Goal: Task Accomplishment & Management: Manage account settings

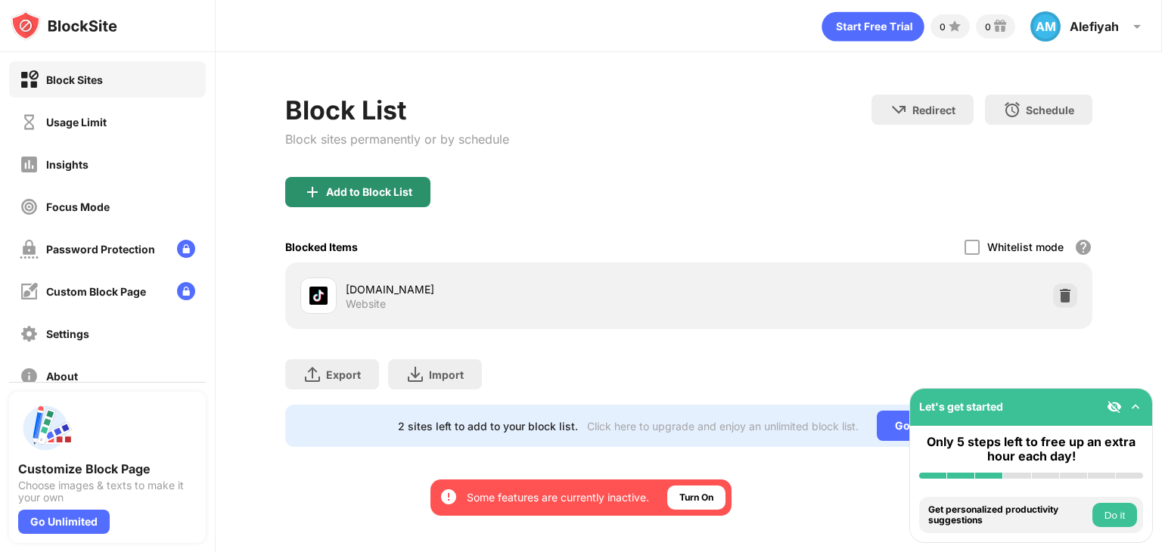
click at [337, 179] on div "Add to Block List" at bounding box center [357, 192] width 145 height 30
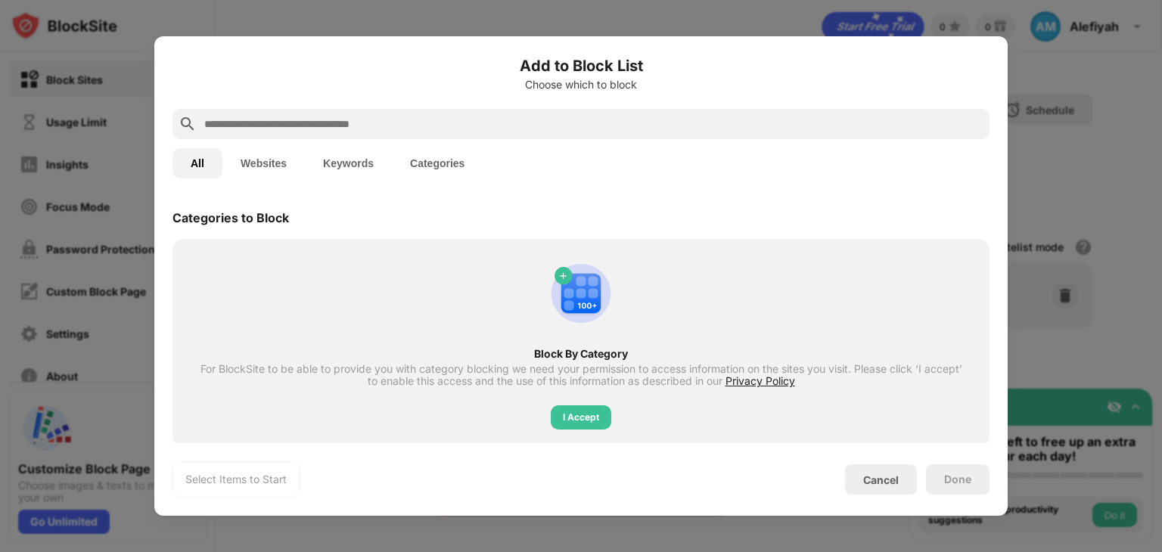
click at [282, 161] on button "Websites" at bounding box center [263, 163] width 82 height 30
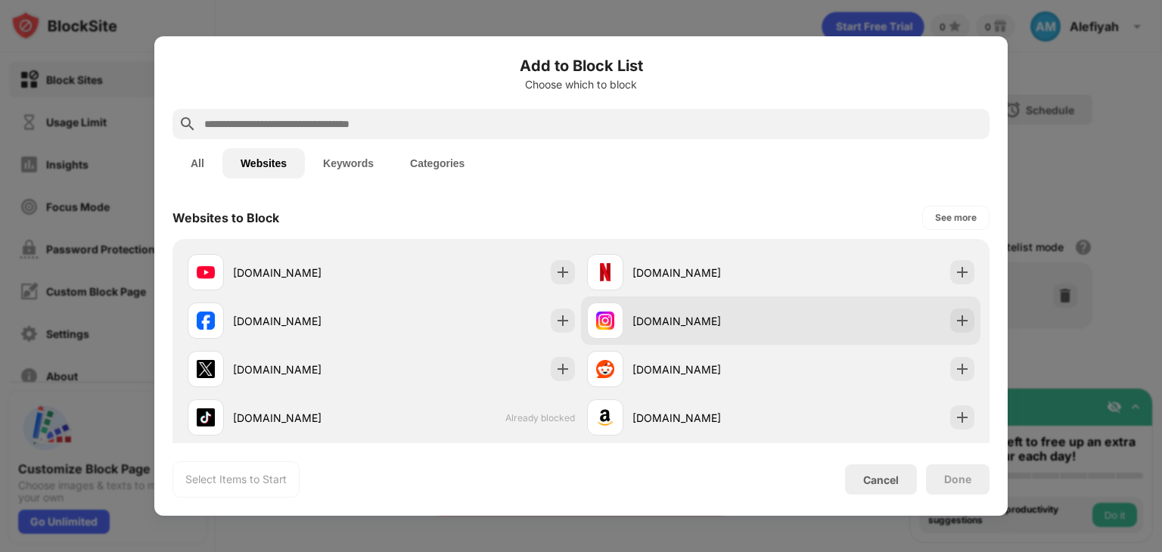
click at [712, 327] on div "[DOMAIN_NAME]" at bounding box center [707, 321] width 148 height 16
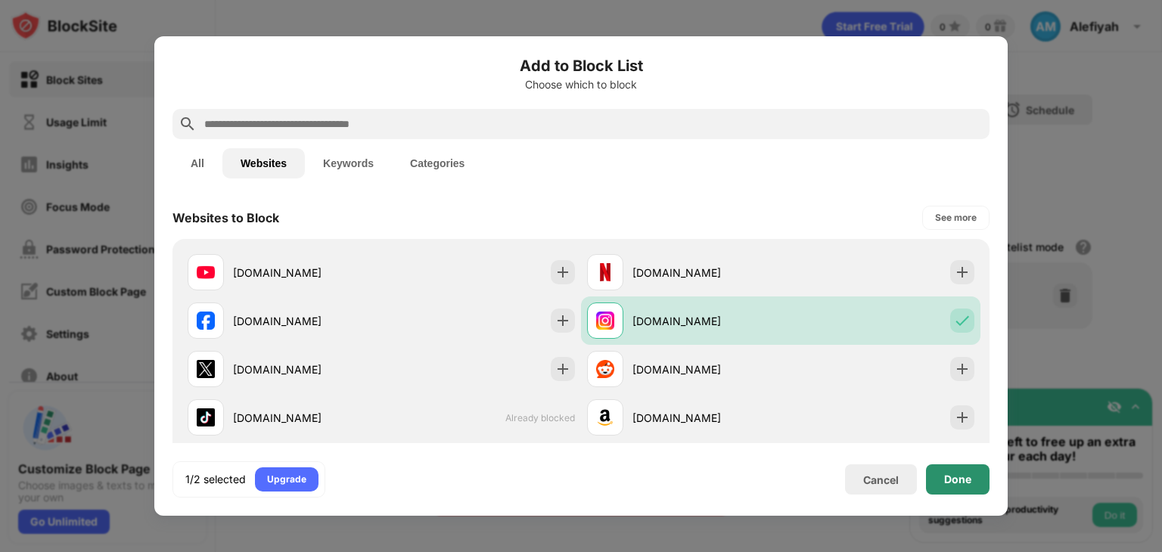
click at [944, 474] on div "Done" at bounding box center [958, 480] width 64 height 30
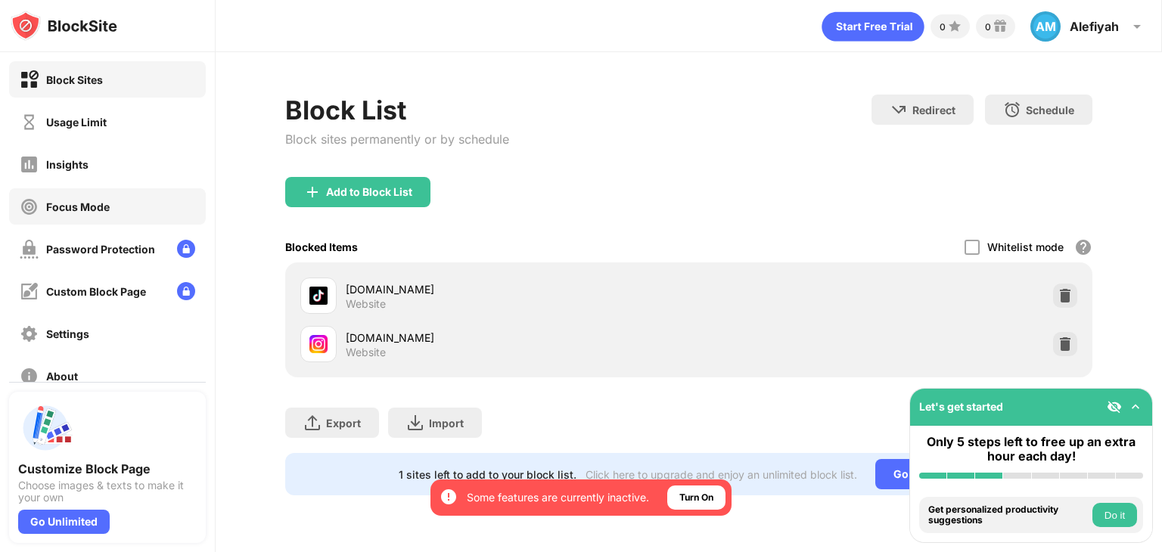
click at [107, 196] on div "Focus Mode" at bounding box center [107, 206] width 197 height 36
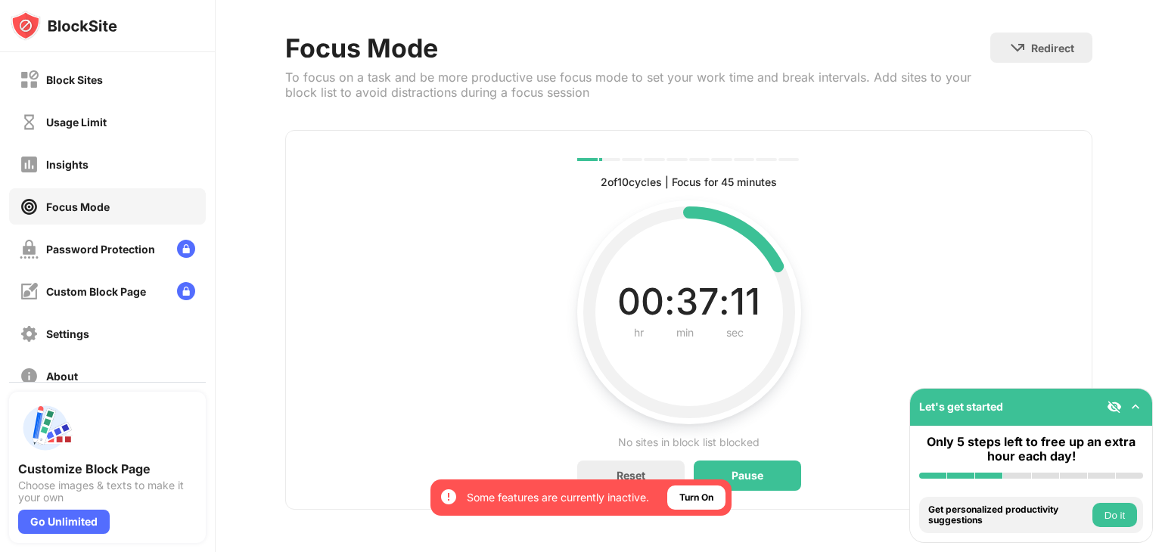
scroll to position [72, 0]
click at [121, 82] on div "Block Sites" at bounding box center [107, 79] width 197 height 36
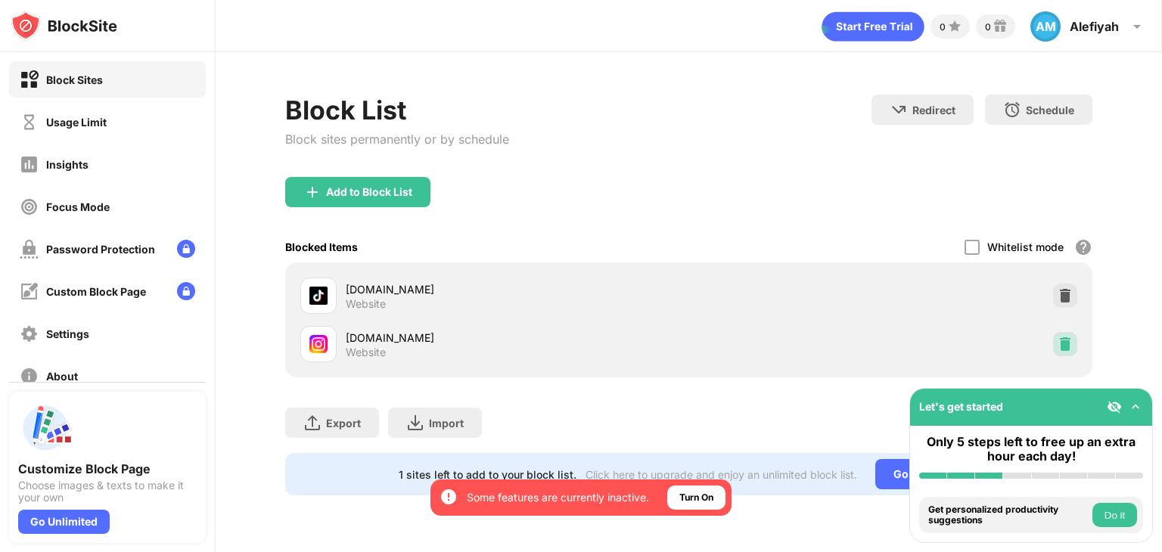
click at [1063, 341] on img at bounding box center [1065, 344] width 15 height 15
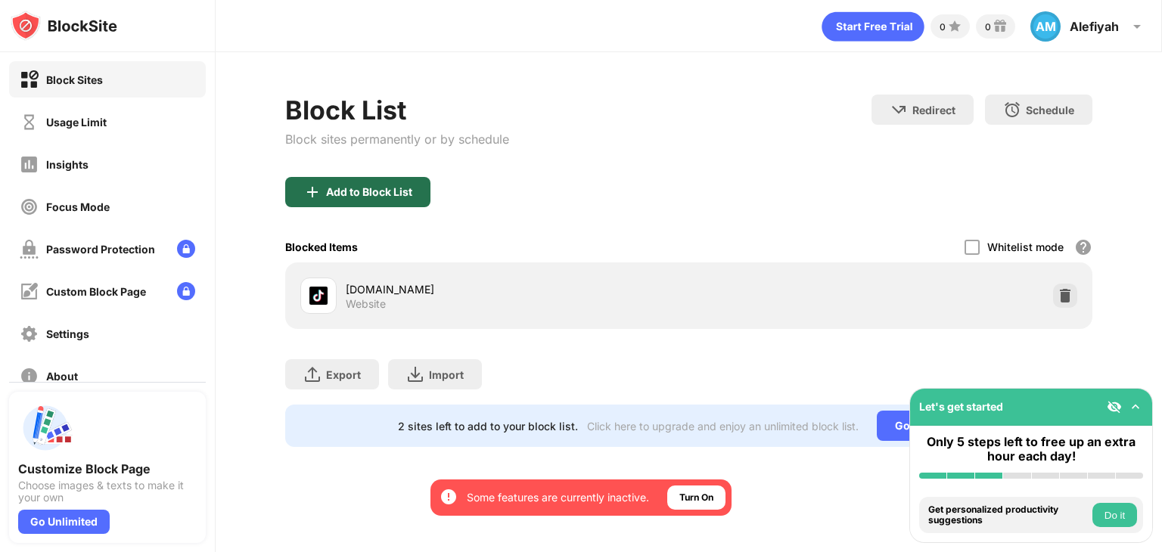
click at [359, 198] on div "Add to Block List" at bounding box center [357, 192] width 145 height 30
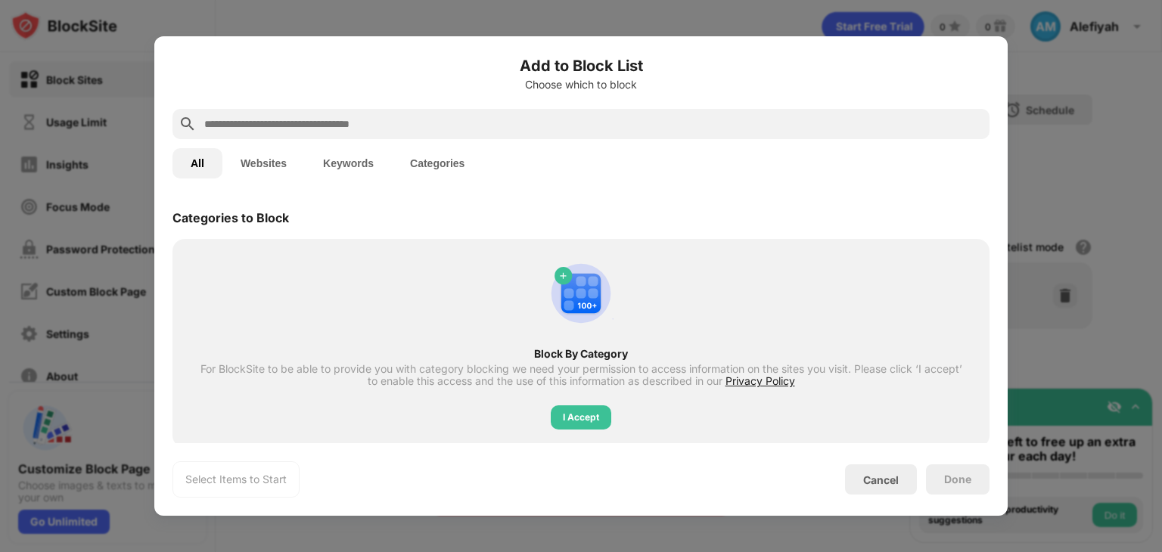
click at [267, 160] on button "Websites" at bounding box center [263, 163] width 82 height 30
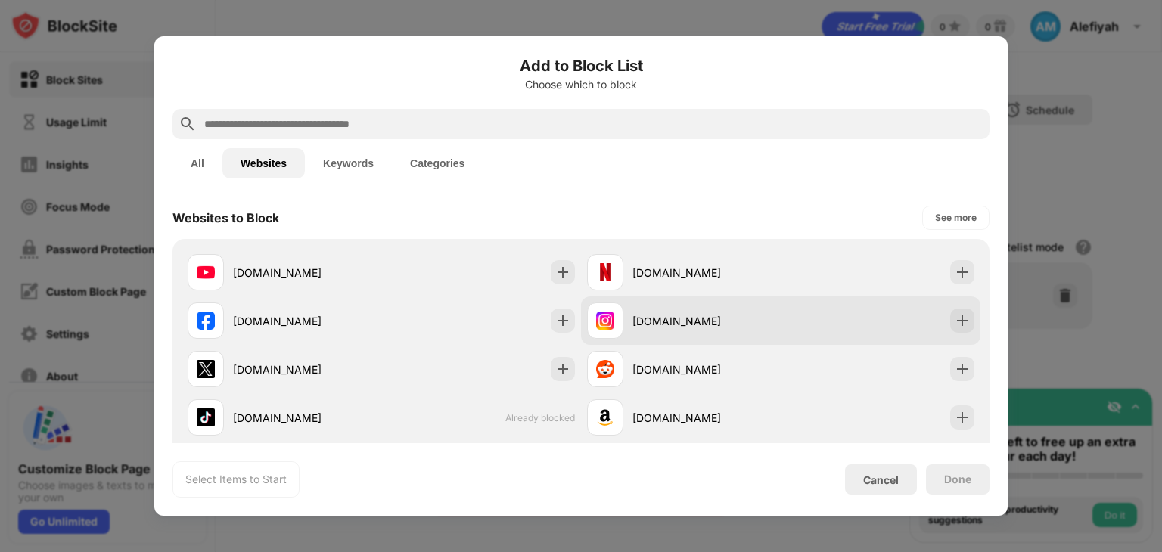
click at [631, 330] on div "[DOMAIN_NAME]" at bounding box center [684, 321] width 194 height 36
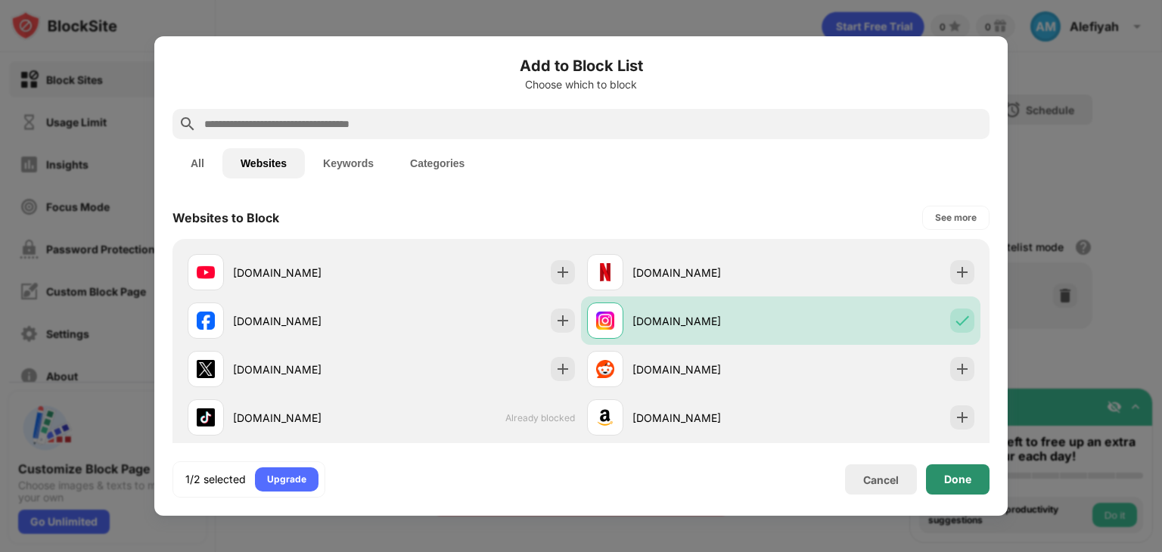
click at [959, 478] on div "Done" at bounding box center [957, 480] width 27 height 12
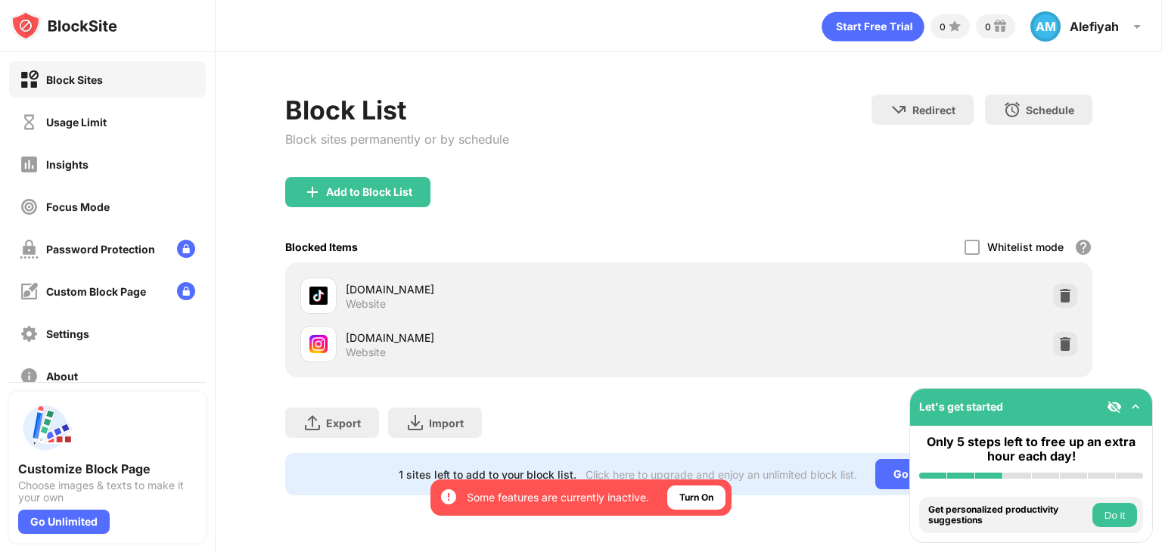
click at [170, 205] on div "Focus Mode" at bounding box center [107, 206] width 197 height 36
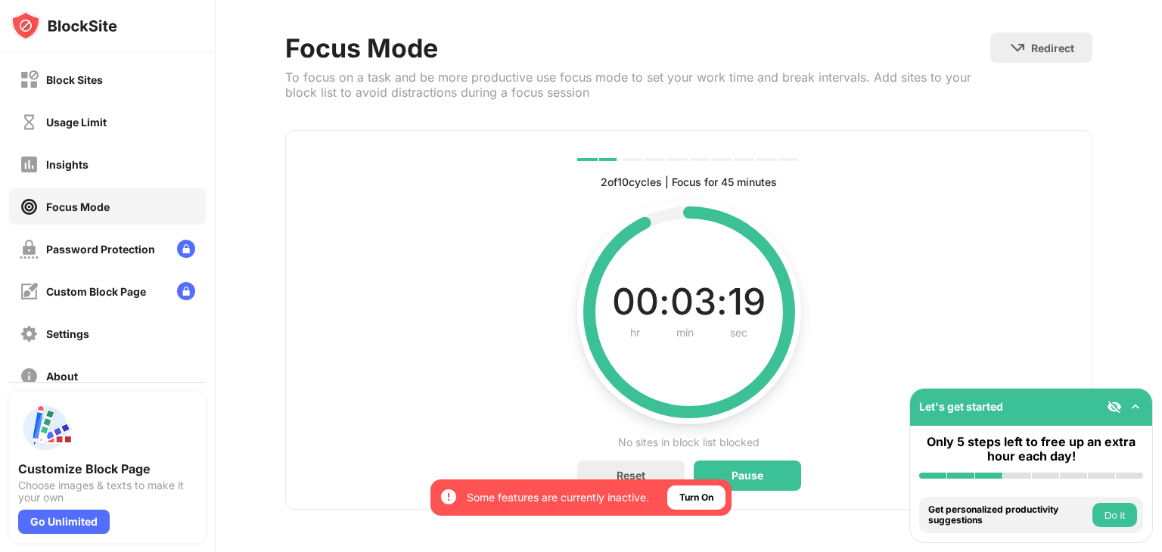
scroll to position [70, 0]
click at [114, 133] on div "Usage Limit" at bounding box center [107, 122] width 197 height 36
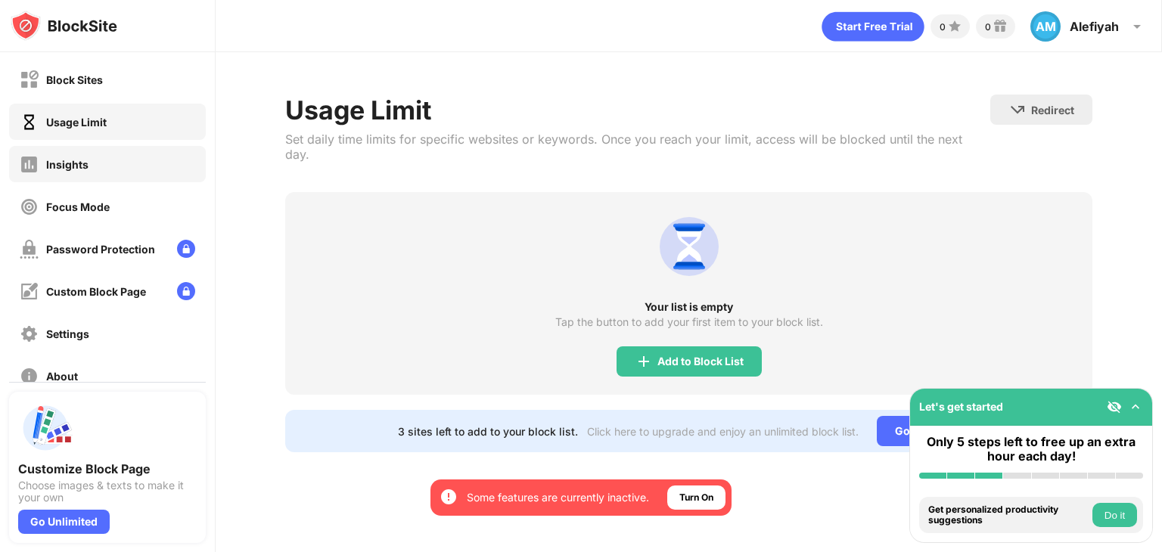
click at [97, 161] on div "Insights" at bounding box center [107, 164] width 197 height 36
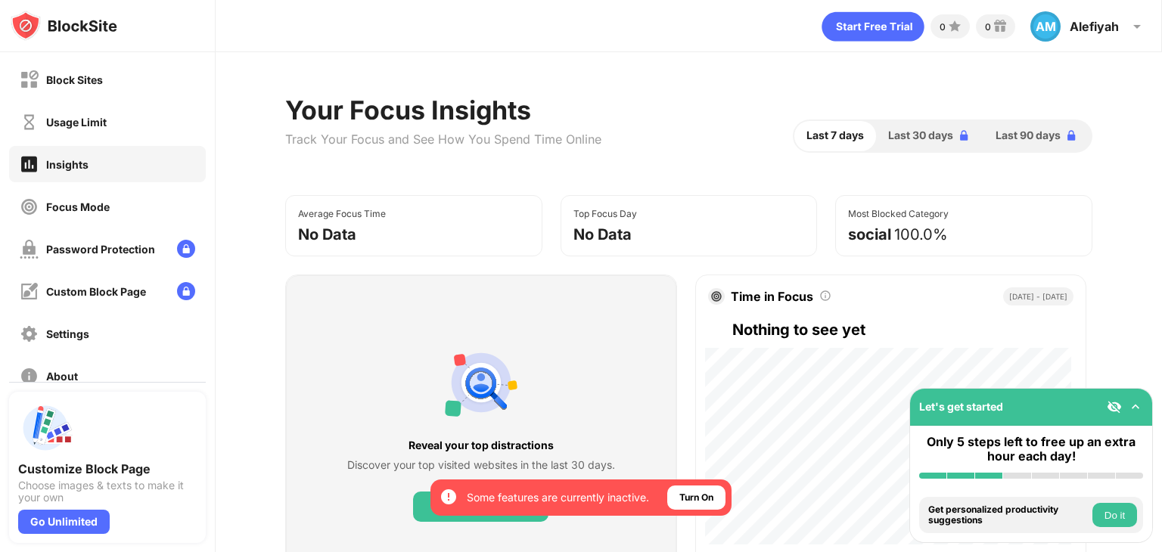
scroll to position [3, 2]
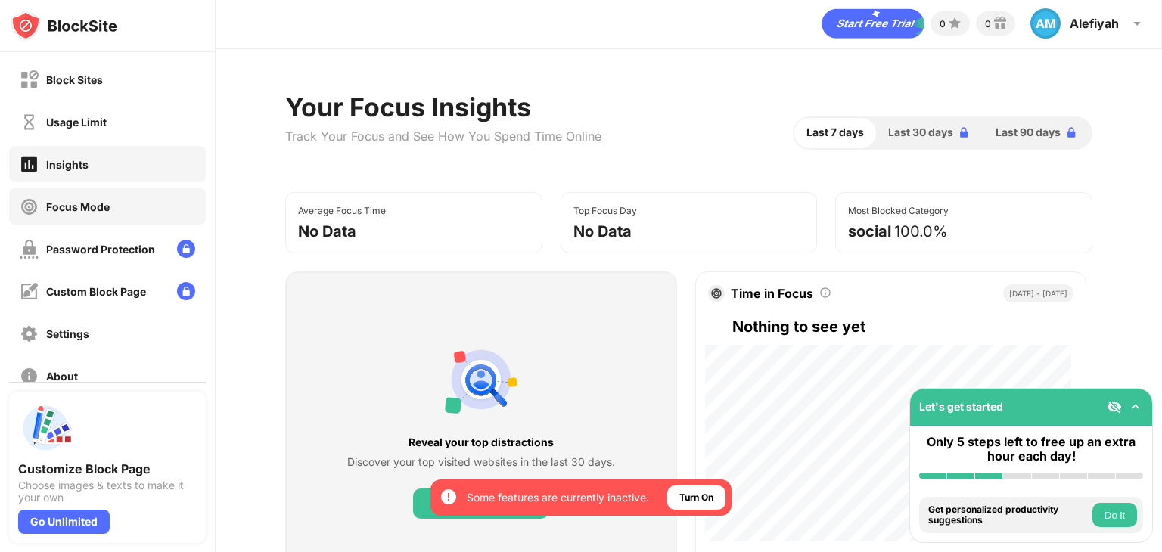
click at [104, 204] on div "Focus Mode" at bounding box center [78, 207] width 64 height 13
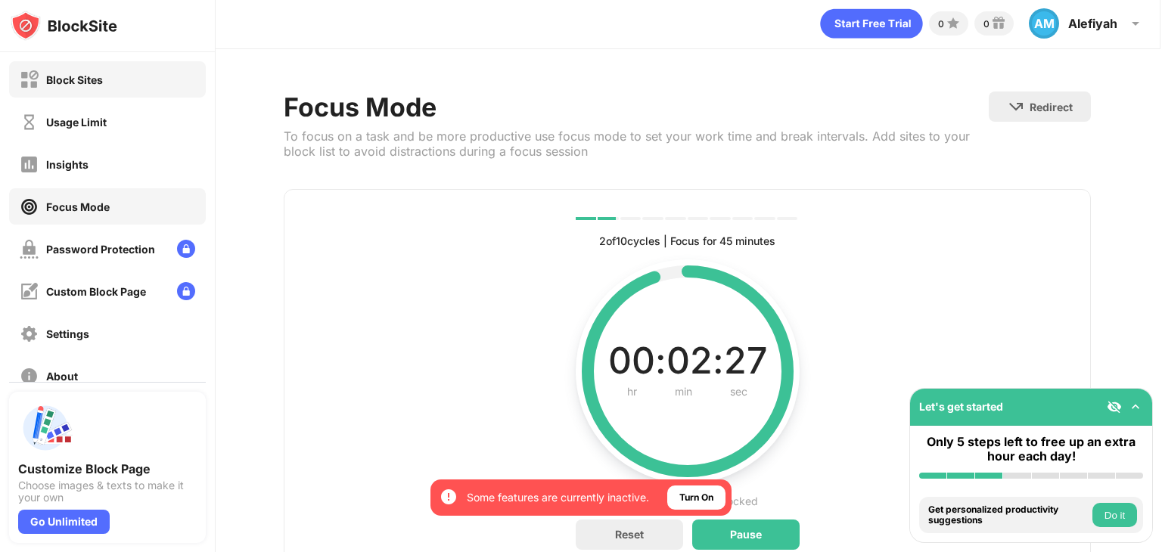
click at [138, 82] on div "Block Sites" at bounding box center [107, 79] width 197 height 36
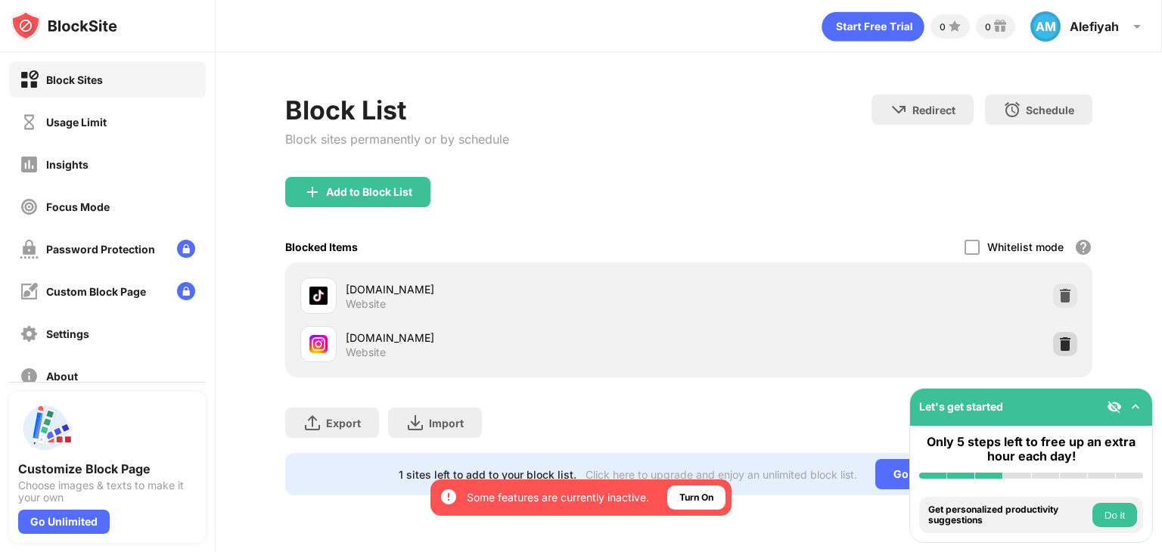
click at [1062, 337] on img at bounding box center [1065, 344] width 15 height 15
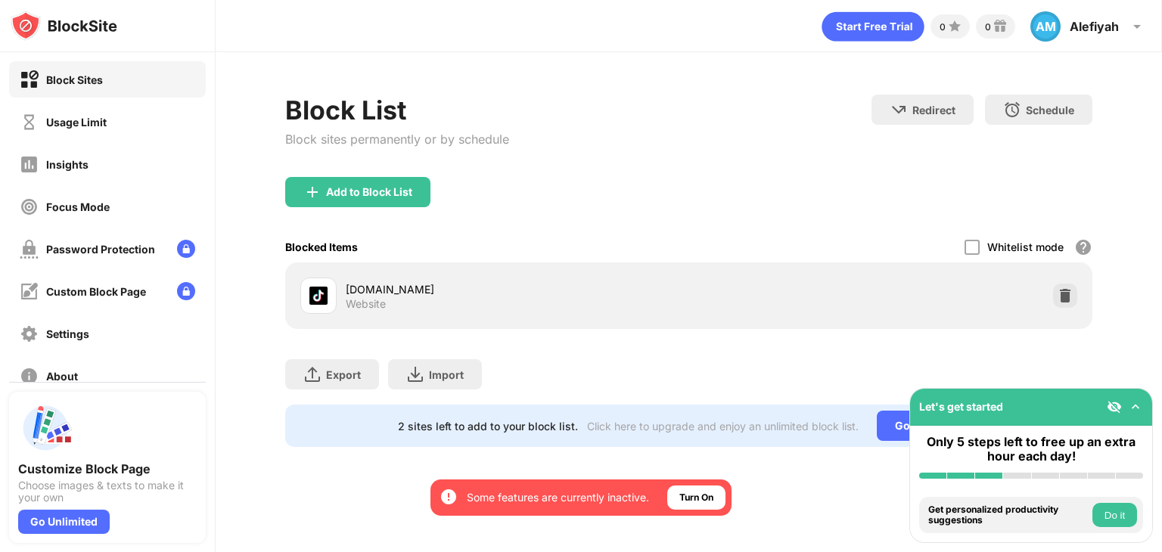
click at [331, 201] on div "Add to Block List" at bounding box center [357, 192] width 145 height 30
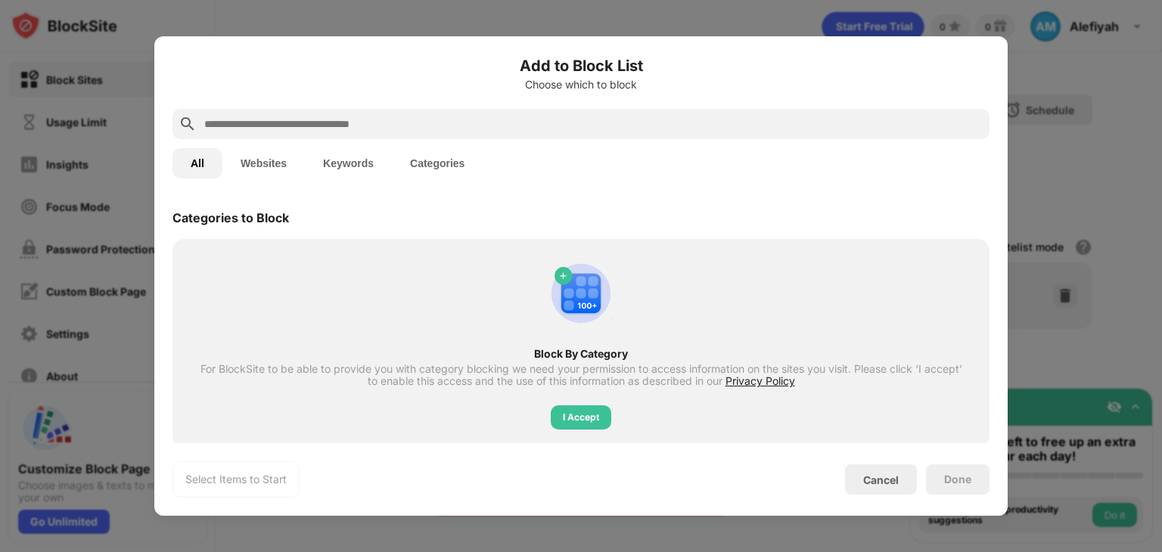
click at [269, 164] on button "Websites" at bounding box center [263, 163] width 82 height 30
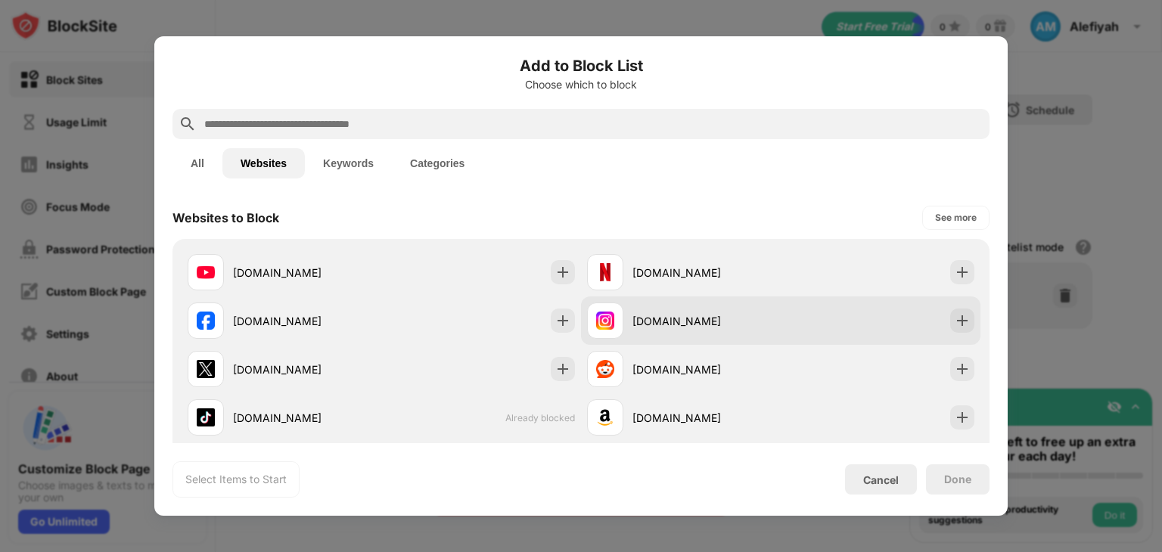
click at [699, 331] on div "[DOMAIN_NAME]" at bounding box center [684, 321] width 194 height 36
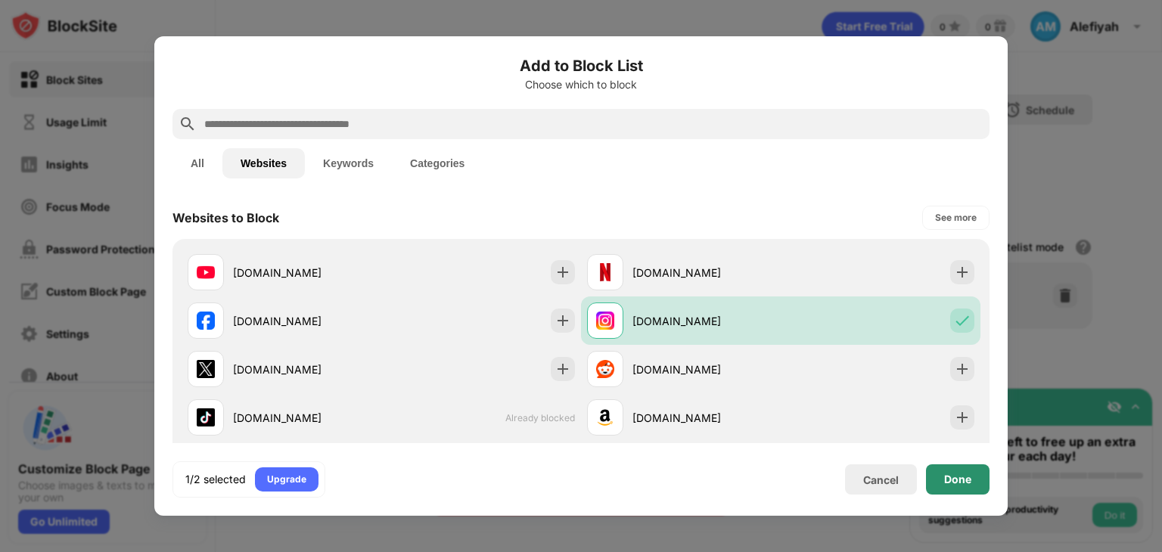
click at [972, 475] on div "Done" at bounding box center [958, 480] width 64 height 30
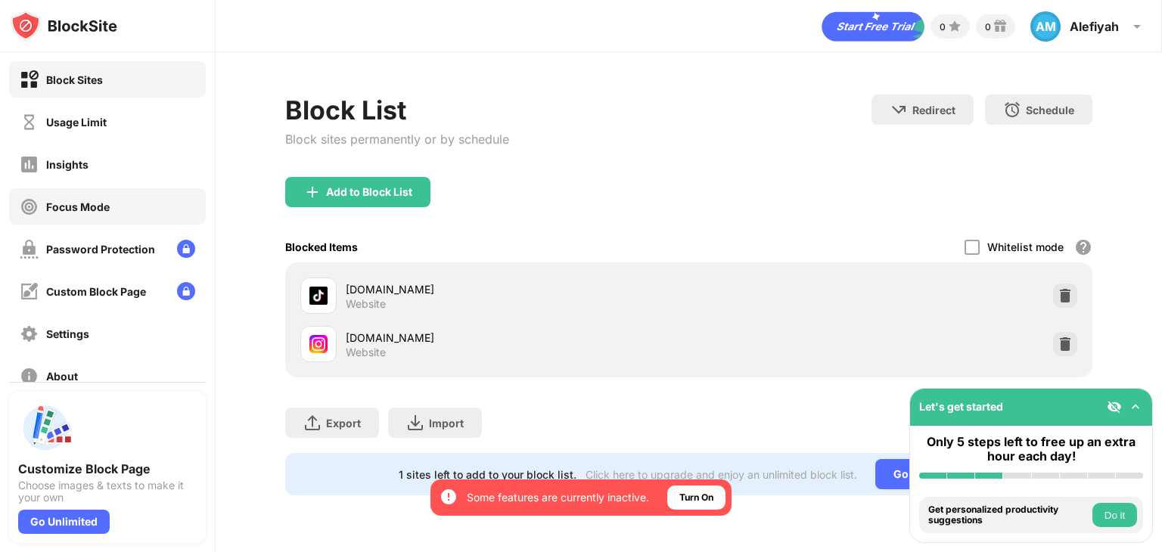
click at [78, 207] on div "Focus Mode" at bounding box center [78, 207] width 64 height 13
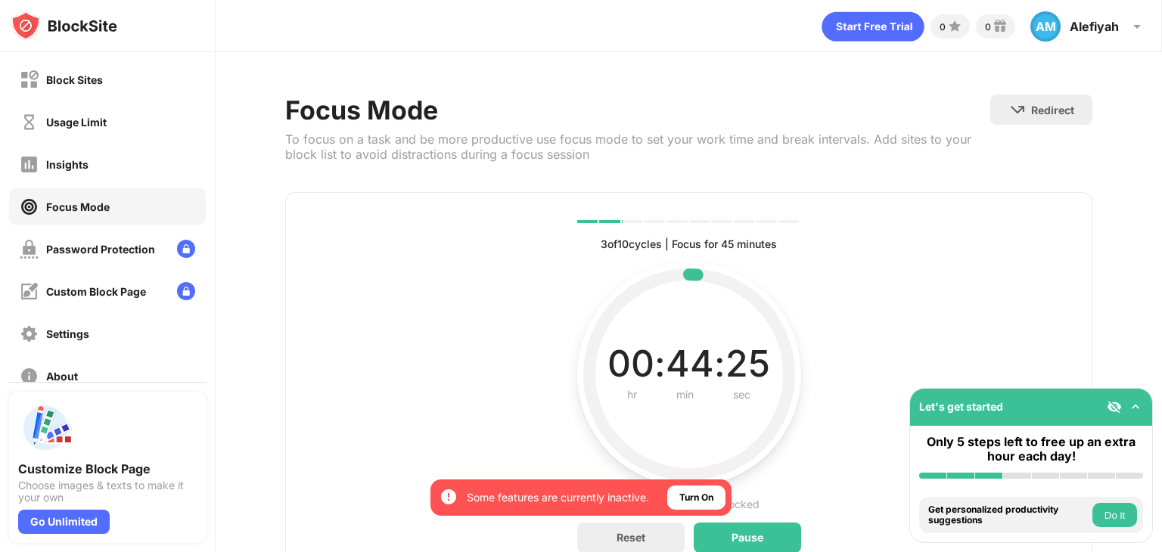
scroll to position [72, 0]
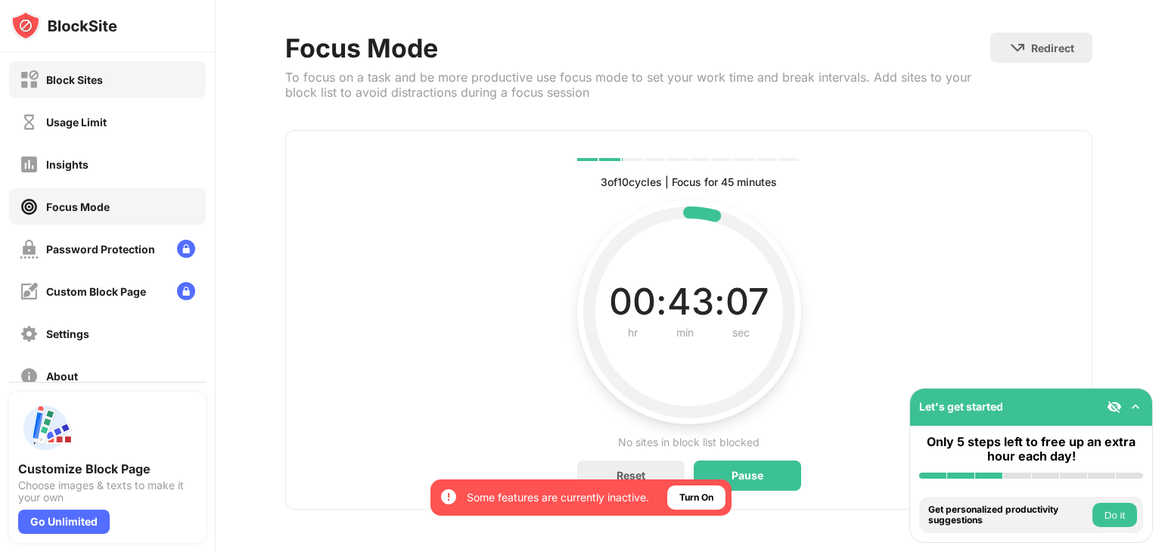
click at [67, 79] on div "Block Sites" at bounding box center [74, 79] width 57 height 13
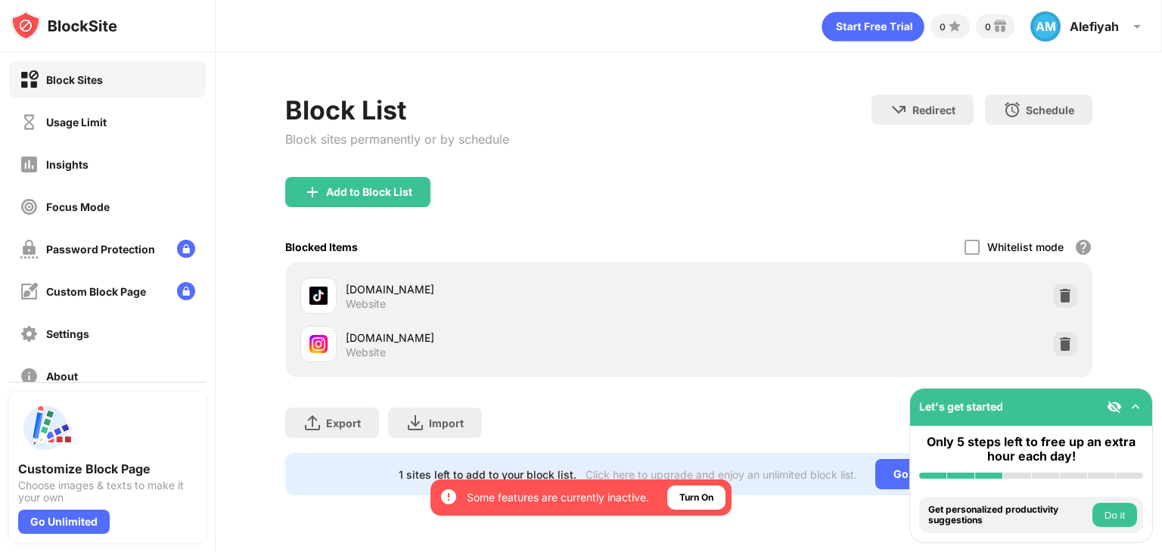
click at [1059, 344] on img at bounding box center [1065, 344] width 15 height 15
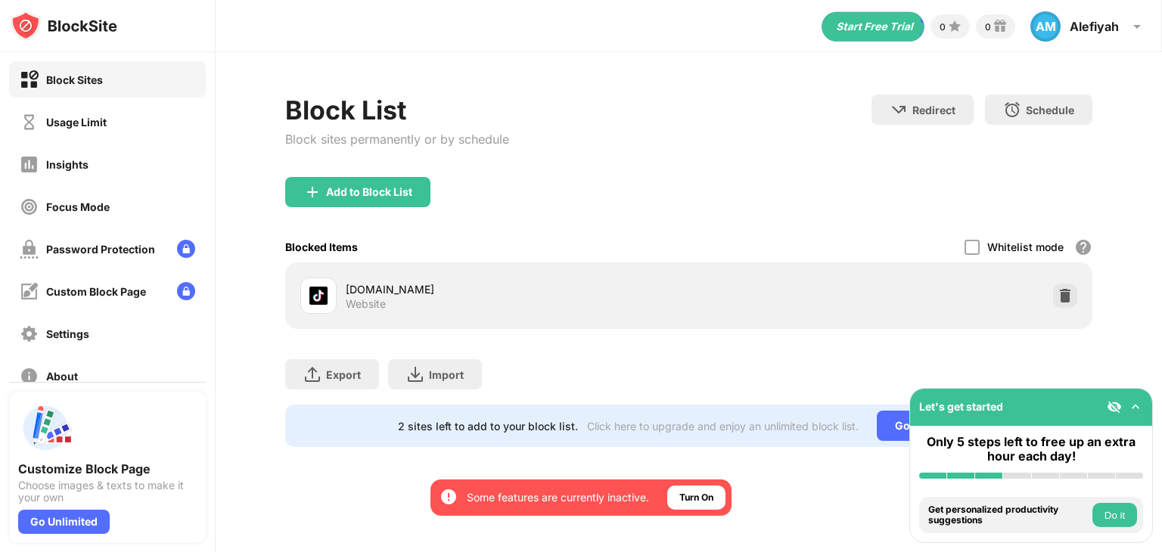
click at [338, 170] on div "Block List Block sites permanently or by schedule" at bounding box center [397, 136] width 224 height 82
click at [339, 198] on div "Add to Block List" at bounding box center [357, 192] width 145 height 30
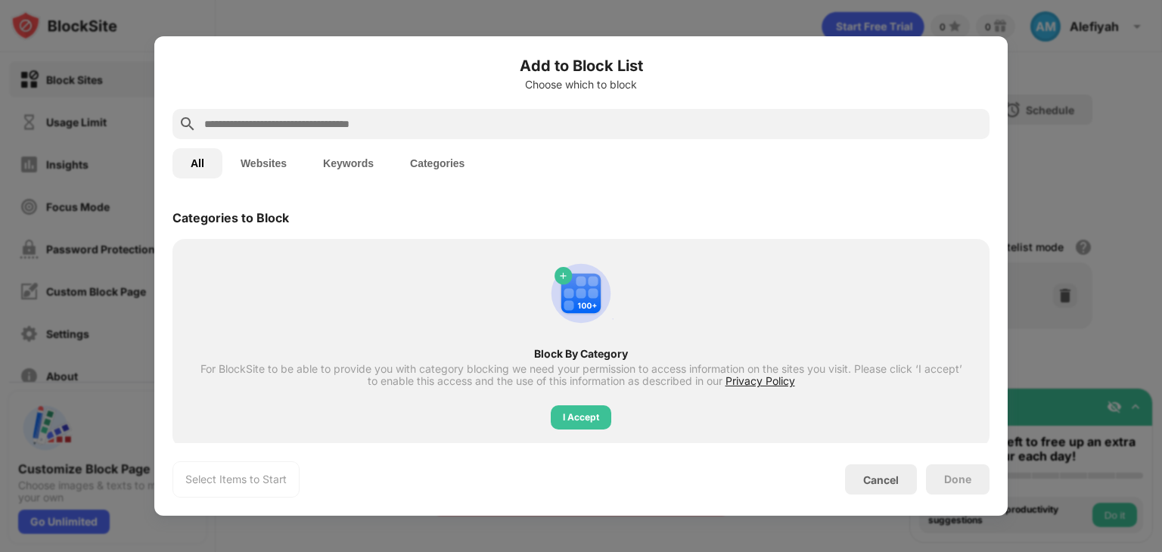
click at [288, 165] on button "Websites" at bounding box center [263, 163] width 82 height 30
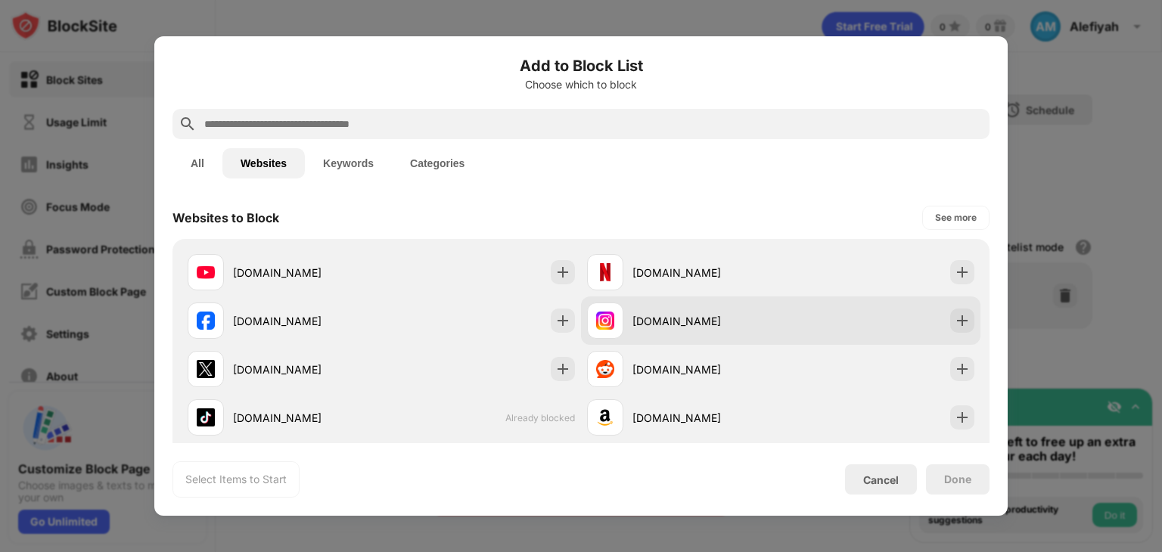
click at [677, 320] on div "[DOMAIN_NAME]" at bounding box center [707, 321] width 148 height 16
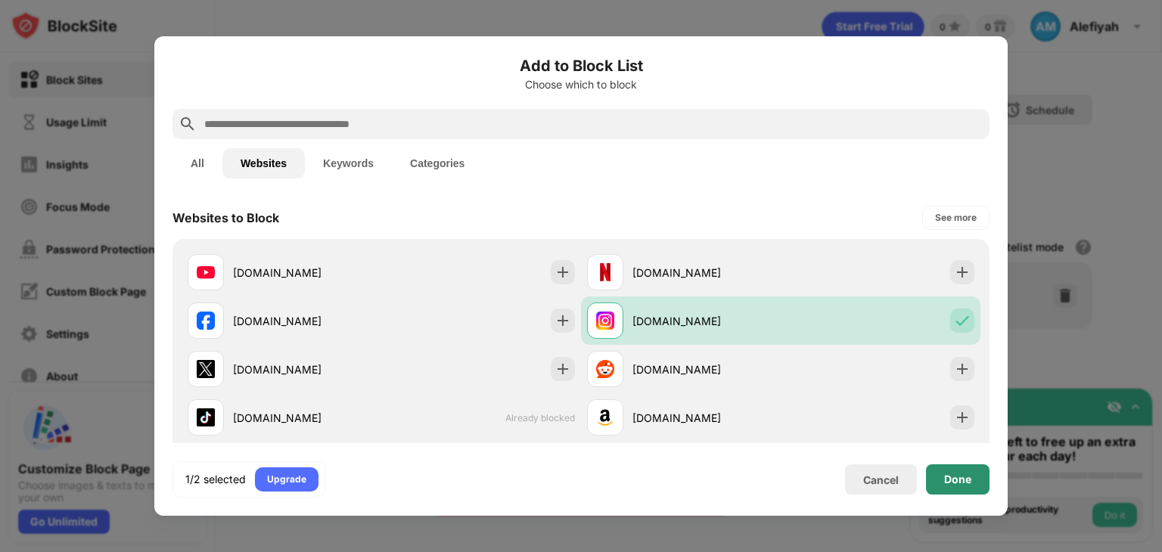
click at [976, 484] on div "Done" at bounding box center [958, 480] width 64 height 30
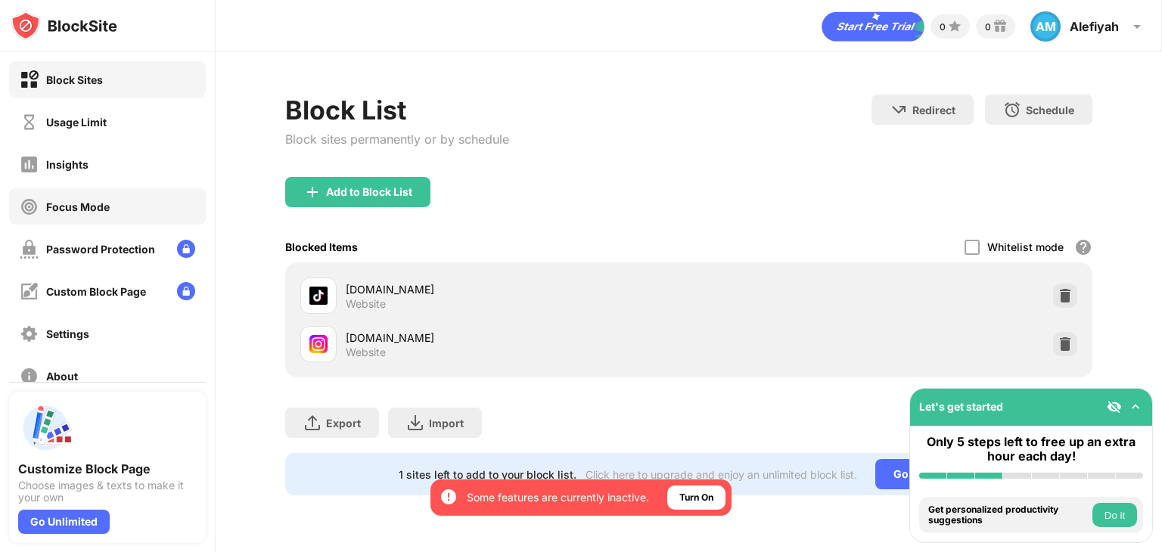
click at [70, 201] on div "Focus Mode" at bounding box center [78, 207] width 64 height 13
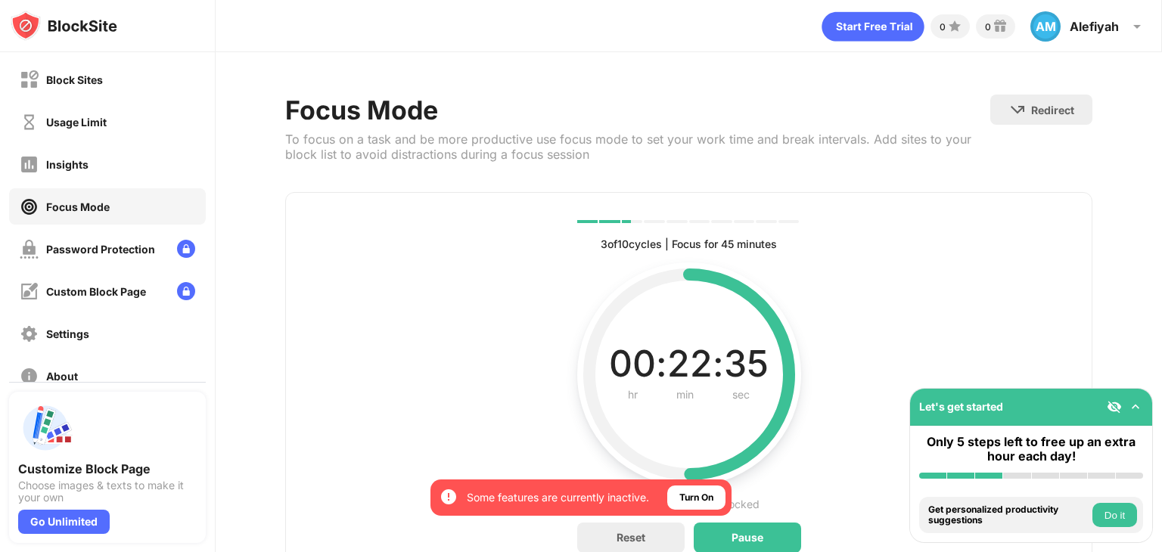
click at [67, 82] on div "Block Sites" at bounding box center [74, 79] width 57 height 13
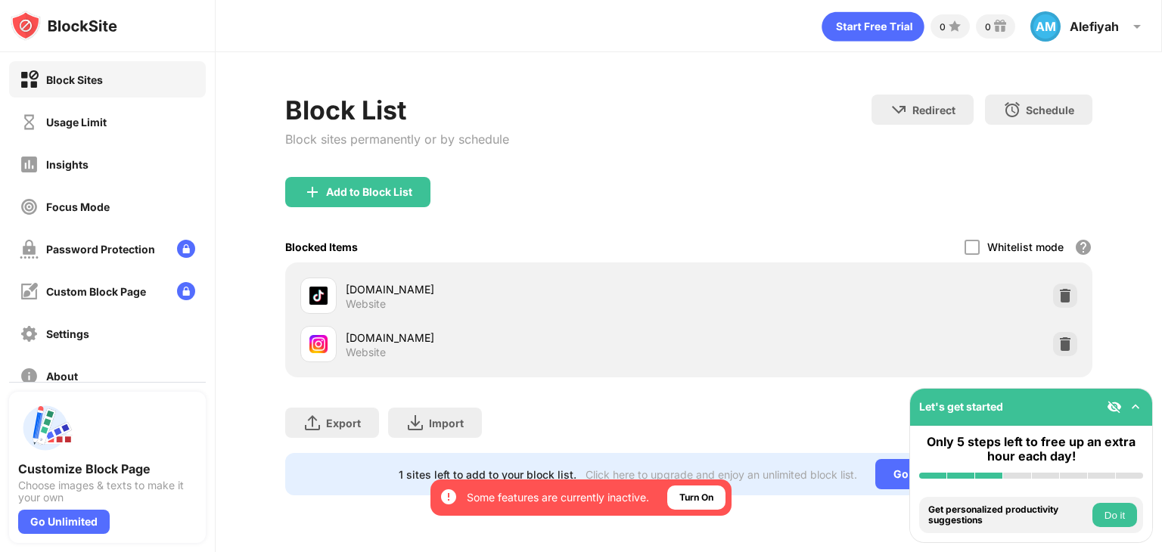
click at [1056, 334] on div at bounding box center [1065, 344] width 24 height 24
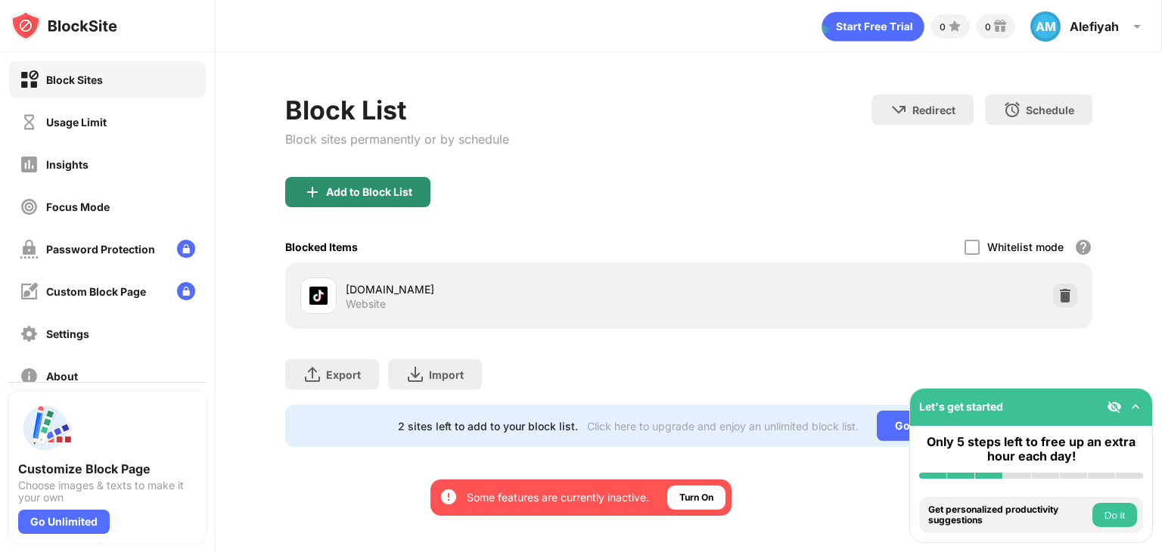
click at [322, 186] on div "Add to Block List" at bounding box center [357, 192] width 145 height 30
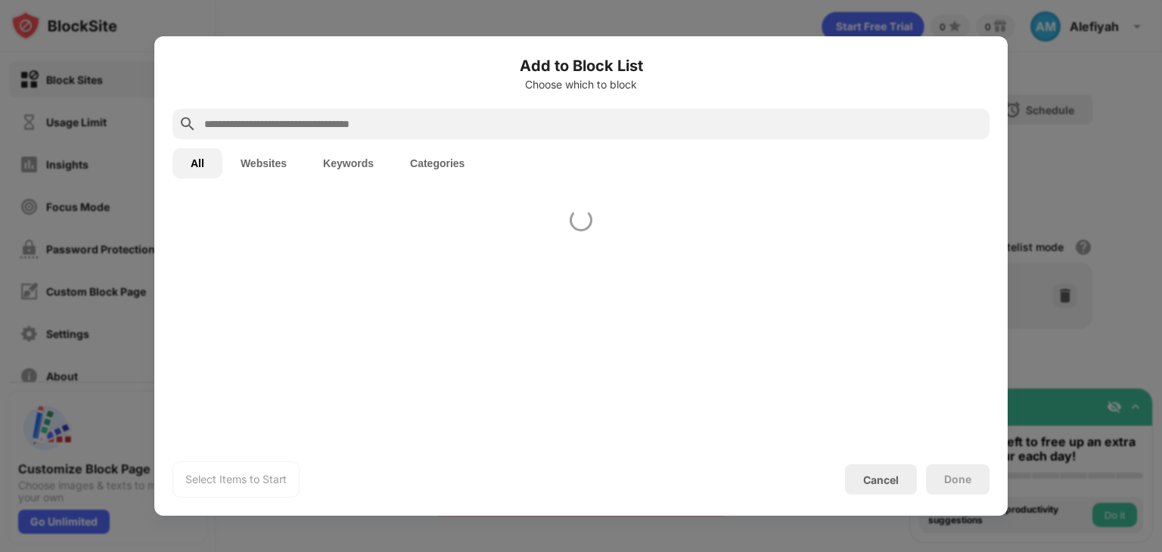
click at [267, 167] on button "Websites" at bounding box center [263, 163] width 82 height 30
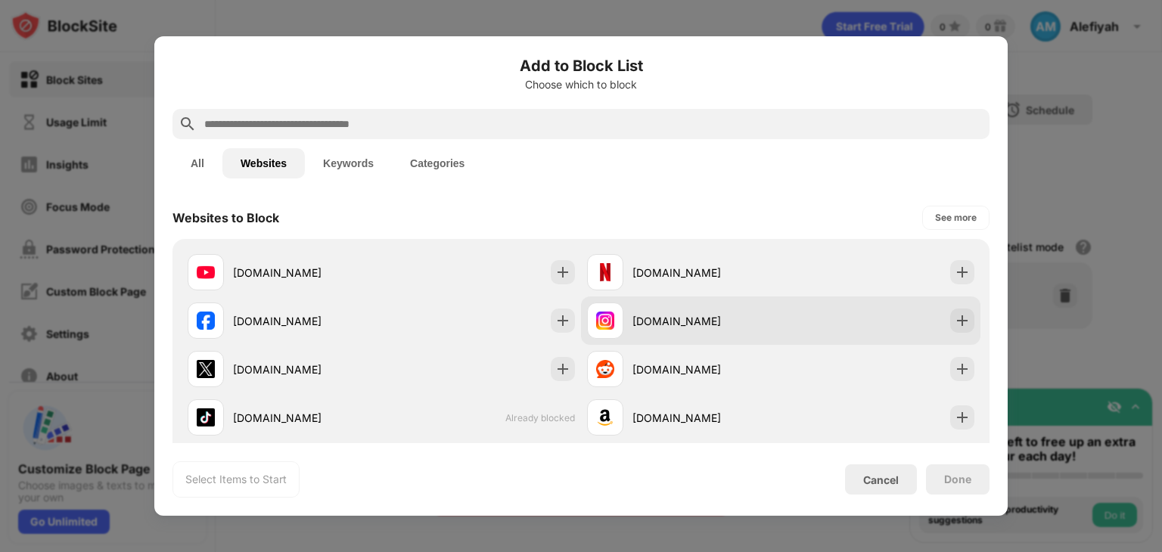
click at [633, 318] on div "[DOMAIN_NAME]" at bounding box center [707, 321] width 148 height 16
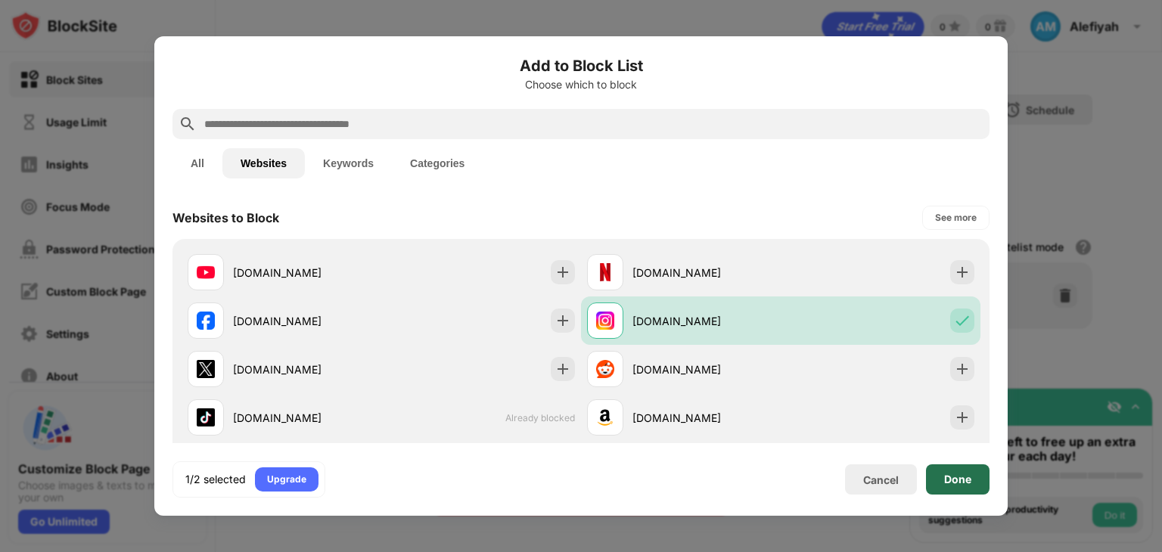
click at [971, 481] on div "Done" at bounding box center [957, 480] width 27 height 12
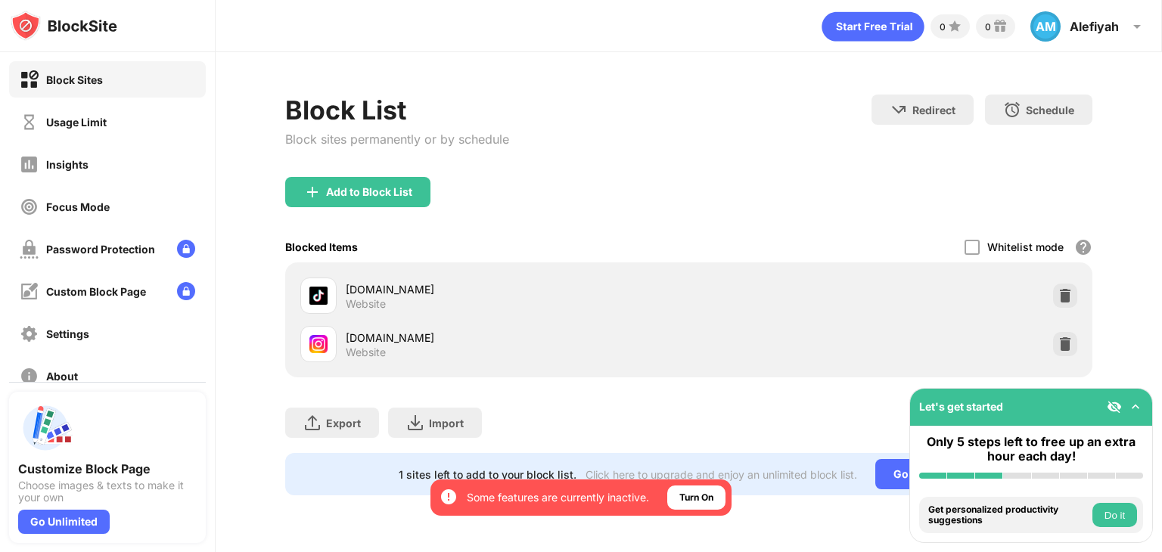
click at [123, 199] on div "Focus Mode" at bounding box center [107, 206] width 197 height 36
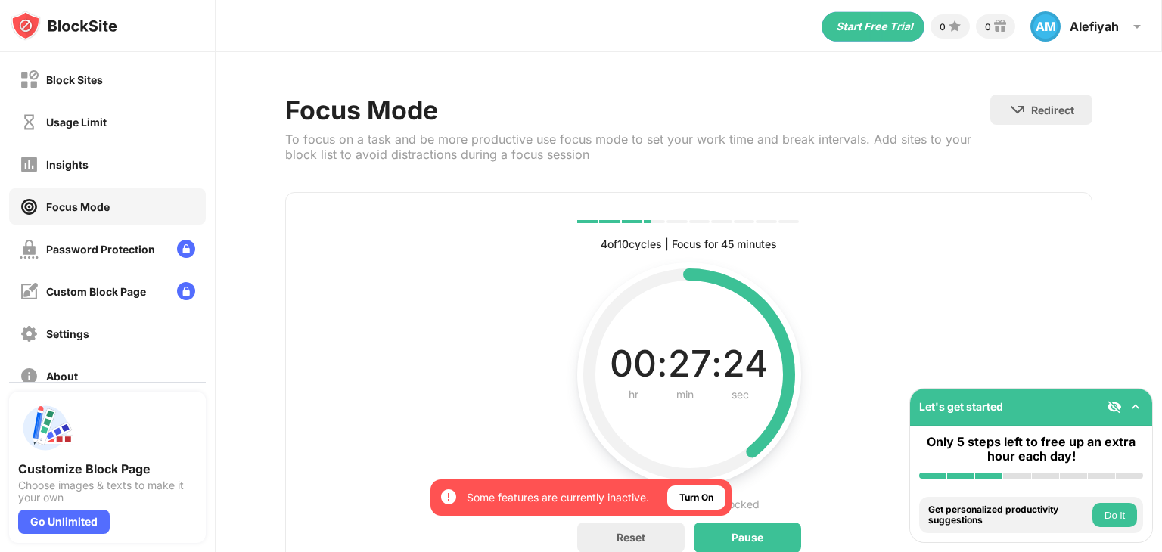
scroll to position [72, 0]
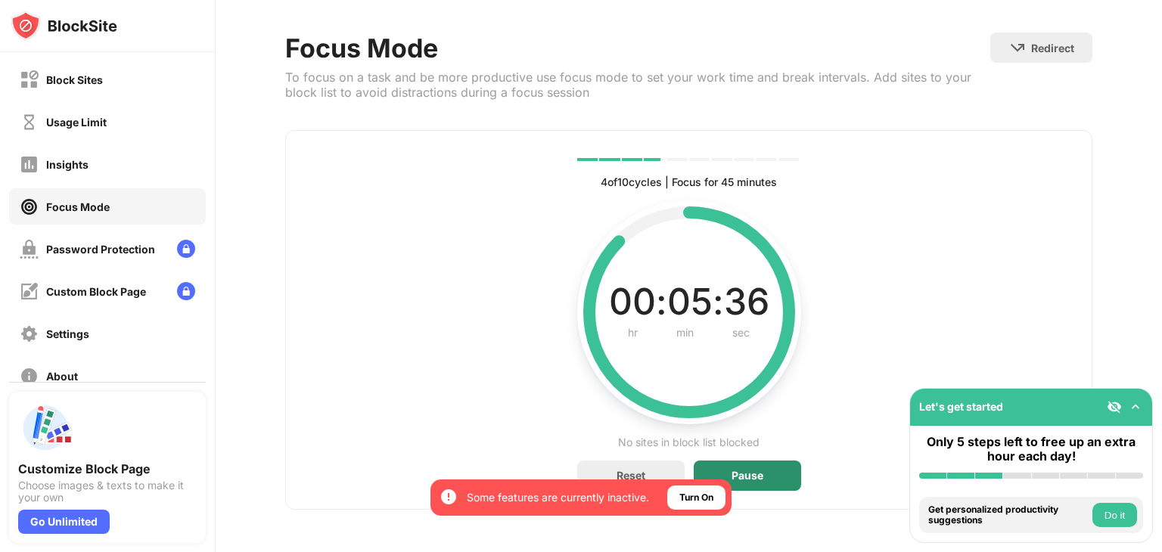
click at [781, 462] on div "Pause" at bounding box center [747, 476] width 107 height 30
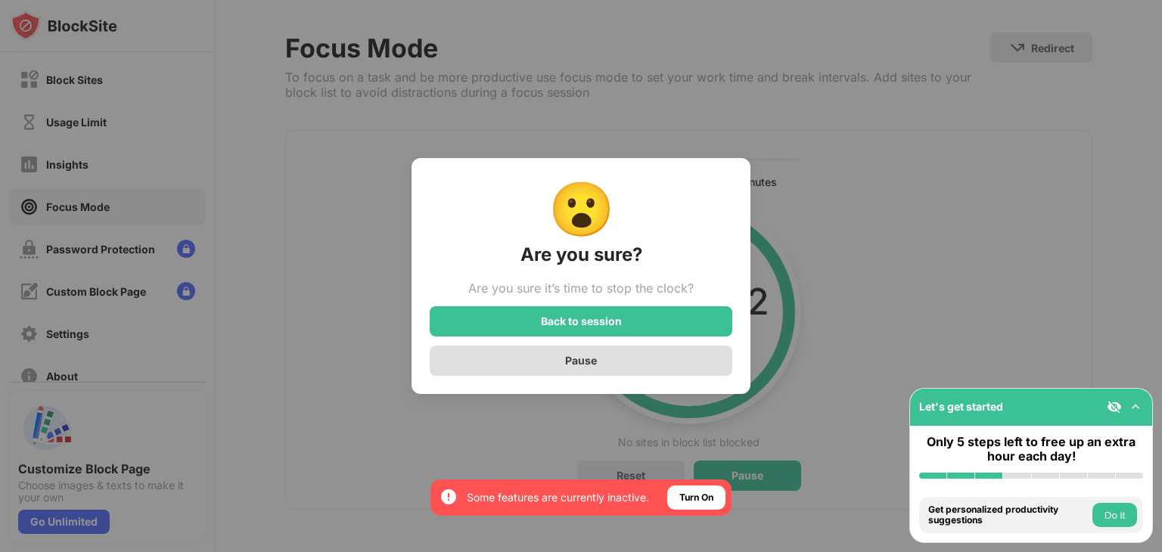
click at [615, 360] on div "Pause" at bounding box center [581, 361] width 303 height 30
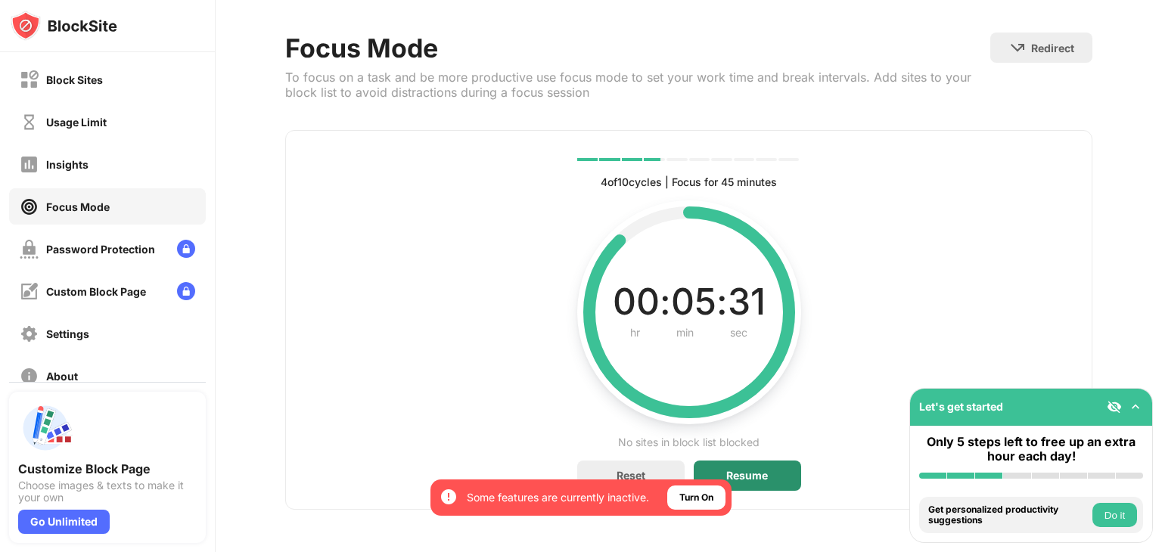
click at [738, 470] on div "Resume" at bounding box center [747, 476] width 42 height 12
click at [506, 370] on div "4 of 10 cycles | Focus for 45 minutes Current, complete and future cycles statu…" at bounding box center [688, 320] width 807 height 380
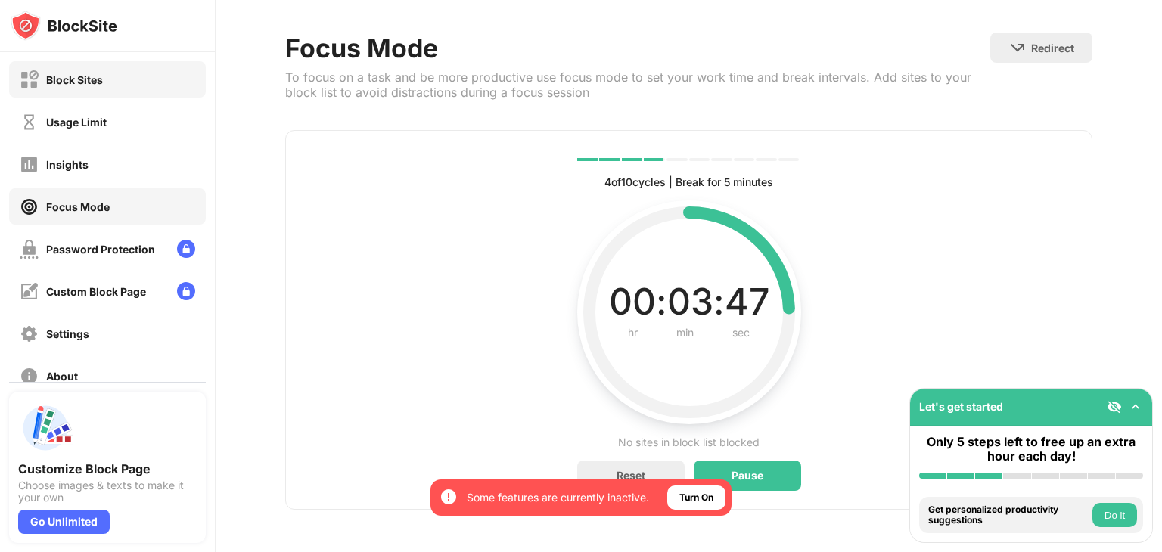
click at [148, 86] on div "Block Sites" at bounding box center [107, 79] width 197 height 36
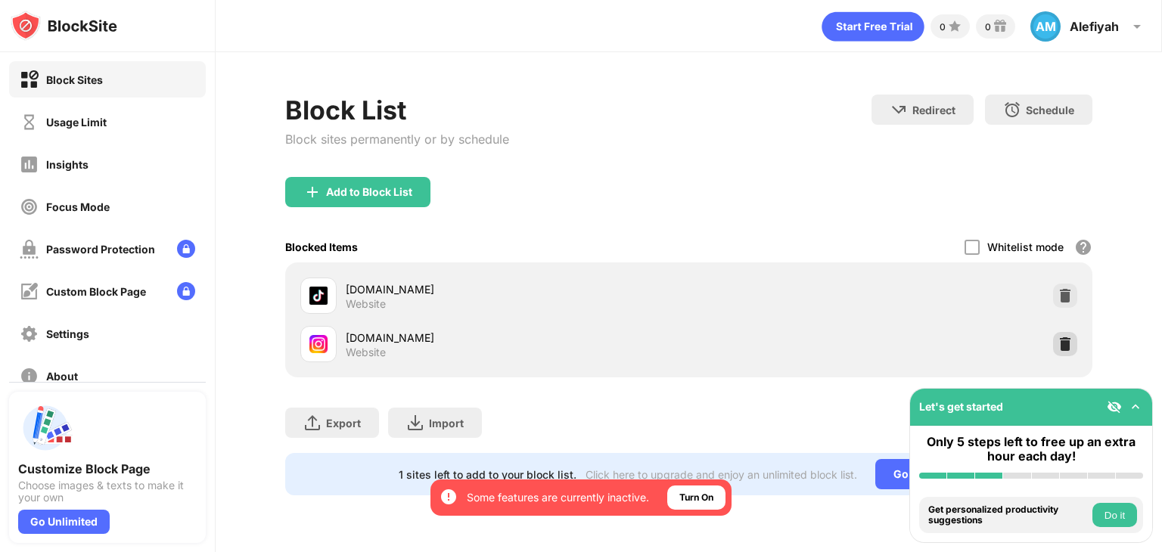
click at [1065, 342] on img at bounding box center [1065, 344] width 15 height 15
